Goal: Check status: Check status

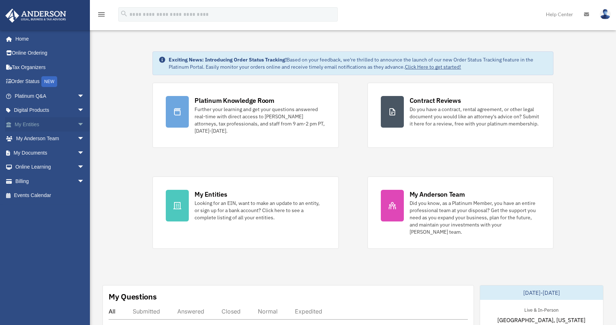
click at [77, 127] on span "arrow_drop_down" at bounding box center [84, 124] width 14 height 15
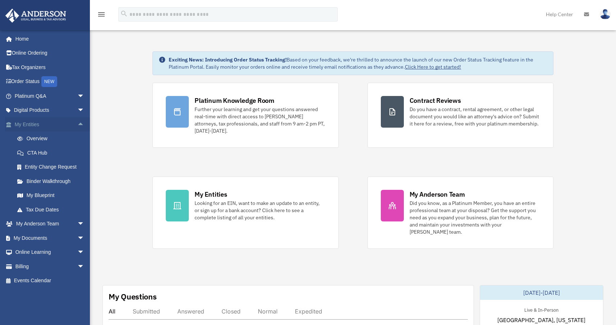
click at [35, 125] on link "My Entities arrow_drop_up" at bounding box center [50, 124] width 90 height 14
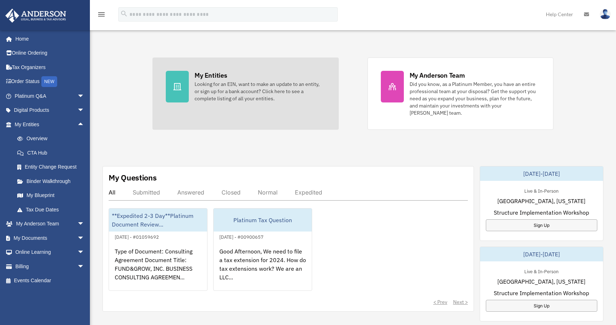
scroll to position [121, 0]
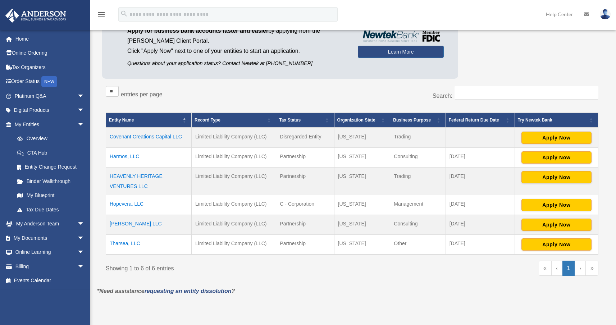
scroll to position [78, 0]
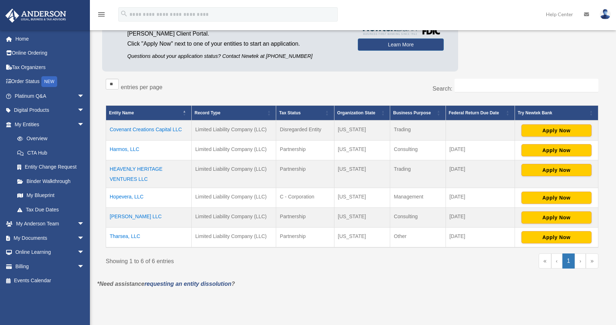
click at [128, 235] on td "Tharsea, LLC" at bounding box center [149, 237] width 86 height 20
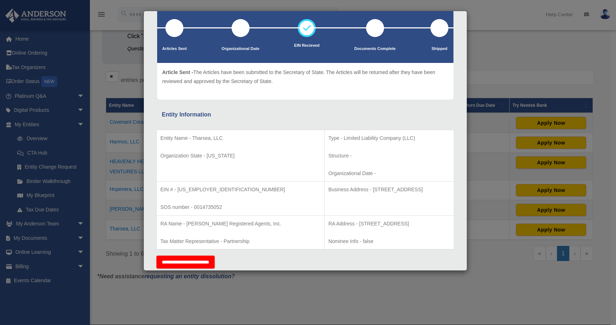
scroll to position [0, 0]
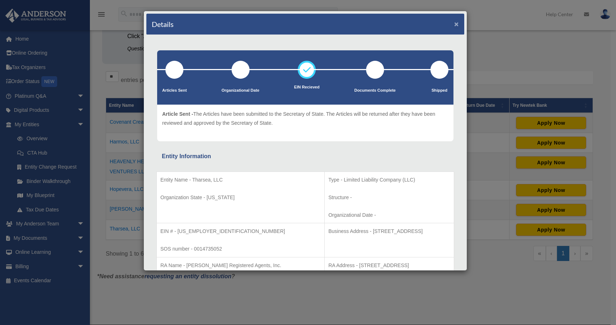
click at [454, 24] on button "×" at bounding box center [456, 24] width 5 height 8
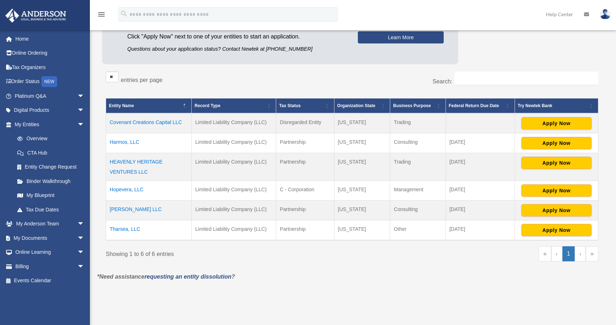
click at [122, 210] on td "[PERSON_NAME] LLC" at bounding box center [149, 210] width 86 height 20
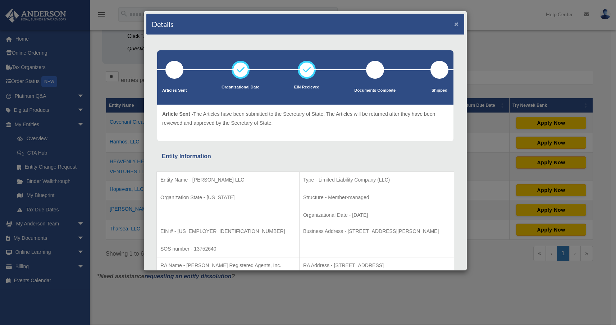
click at [454, 26] on button "×" at bounding box center [456, 24] width 5 height 8
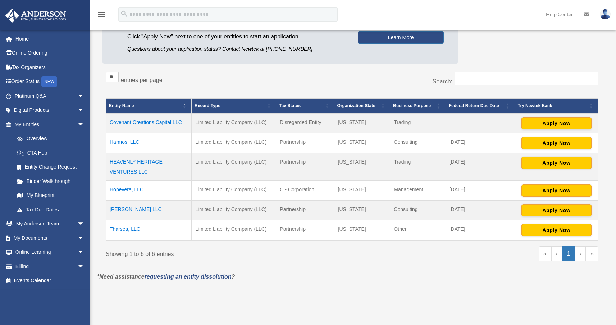
click at [132, 226] on td "Tharsea, LLC" at bounding box center [149, 230] width 86 height 20
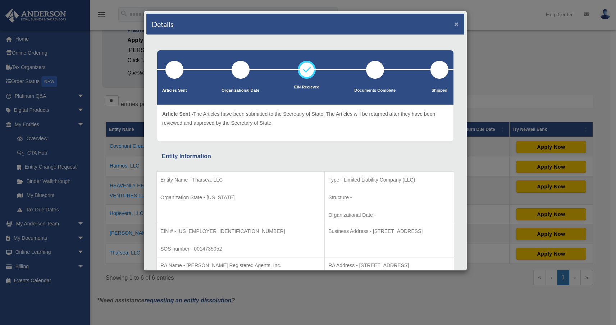
click at [454, 25] on button "×" at bounding box center [456, 24] width 5 height 8
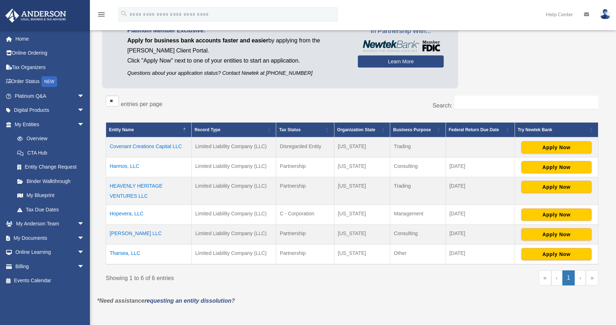
click at [139, 234] on td "[PERSON_NAME] LLC" at bounding box center [149, 234] width 86 height 20
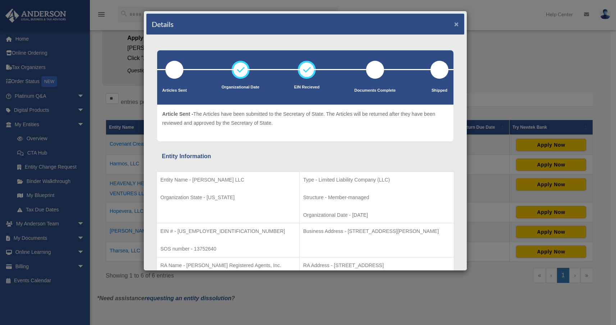
click at [454, 25] on button "×" at bounding box center [456, 24] width 5 height 8
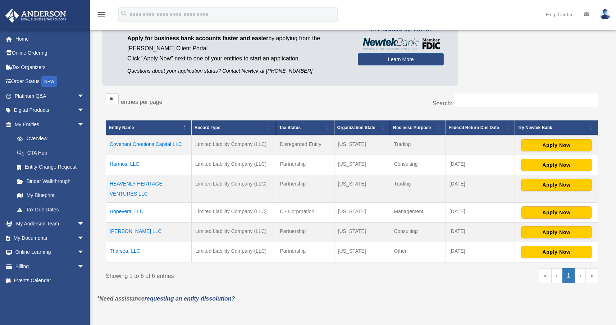
click at [122, 251] on td "Tharsea, LLC" at bounding box center [149, 252] width 86 height 20
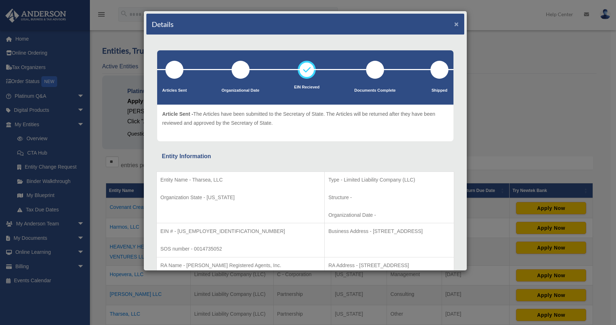
click at [454, 26] on button "×" at bounding box center [456, 24] width 5 height 8
